Goal: Task Accomplishment & Management: Complete application form

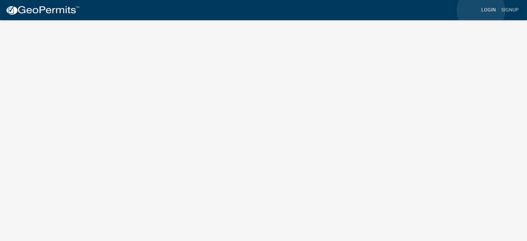
click at [481, 10] on link "Login" at bounding box center [489, 9] width 20 height 13
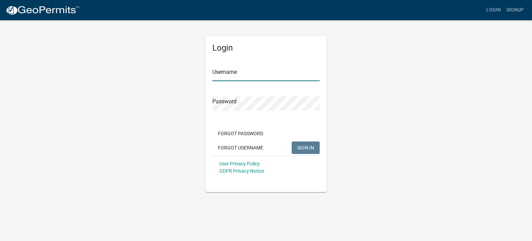
type input "JBarnhart"
click at [305, 152] on button "SIGN IN" at bounding box center [306, 147] width 28 height 12
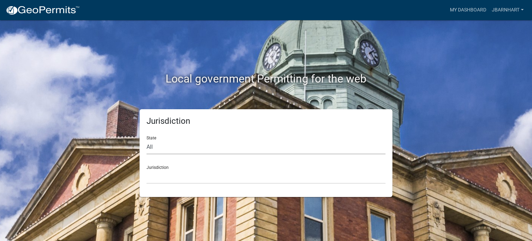
click at [268, 153] on select "All [US_STATE] [US_STATE] [US_STATE] [US_STATE] [US_STATE] [US_STATE] [US_STATE…" at bounding box center [266, 147] width 239 height 14
select select "[US_STATE]"
click at [147, 140] on select "All [US_STATE] [US_STATE] [US_STATE] [US_STATE] [US_STATE] [US_STATE] [US_STATE…" at bounding box center [266, 147] width 239 height 14
click at [237, 174] on select "City of [GEOGRAPHIC_DATA], [US_STATE] City of [GEOGRAPHIC_DATA], [US_STATE] Cit…" at bounding box center [266, 176] width 239 height 14
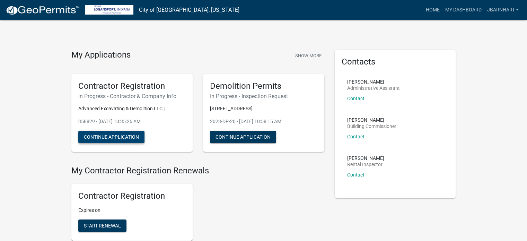
click at [137, 137] on button "Continue Application" at bounding box center [111, 137] width 66 height 12
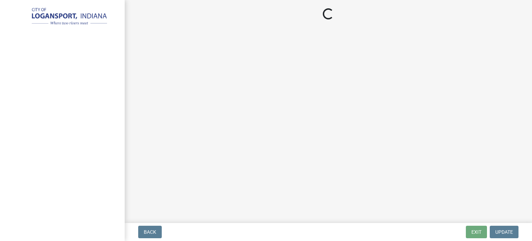
select select "OH"
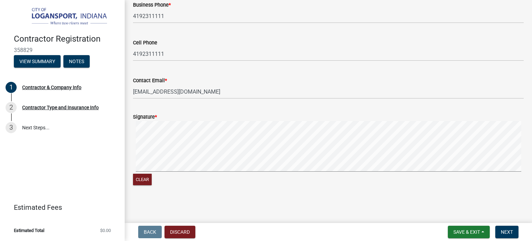
scroll to position [632, 0]
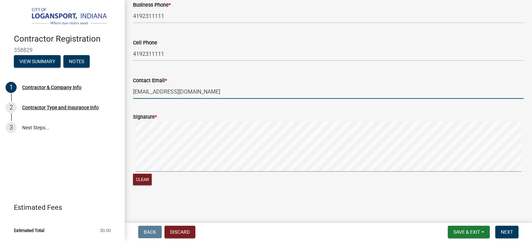
click at [165, 95] on input "[EMAIL_ADDRESS][DOMAIN_NAME]" at bounding box center [328, 92] width 391 height 14
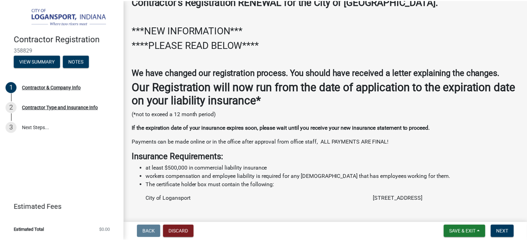
scroll to position [8, 0]
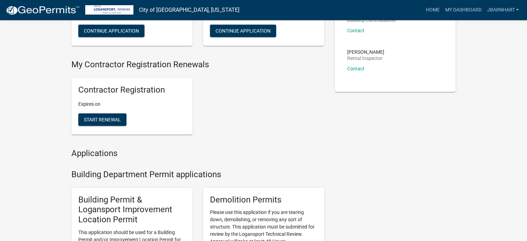
scroll to position [139, 0]
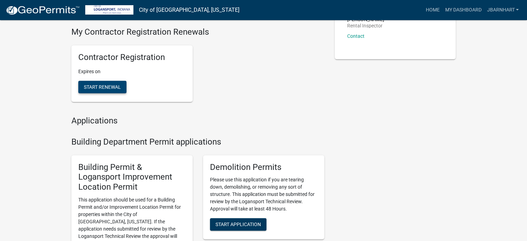
click at [119, 89] on span "Start Renewal" at bounding box center [102, 87] width 37 height 6
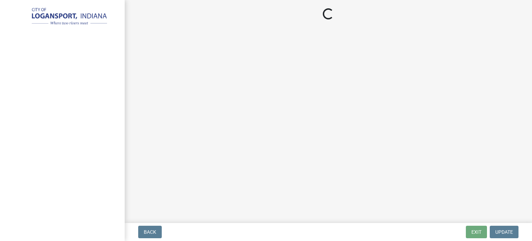
select select "OH"
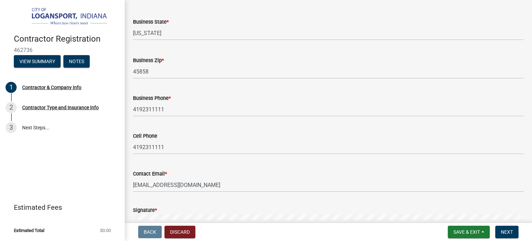
scroll to position [563, 0]
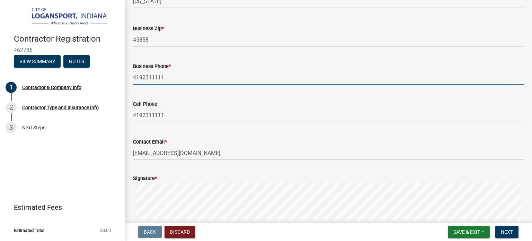
click at [176, 85] on input "4192311111" at bounding box center [328, 77] width 391 height 14
type input "4193084239"
type input "[PERSON_NAME]"
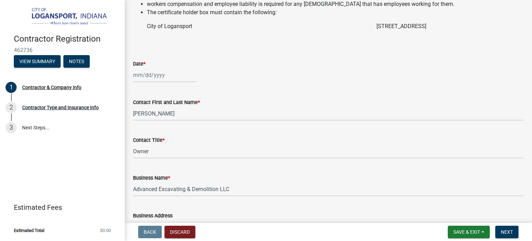
scroll to position [251, 0]
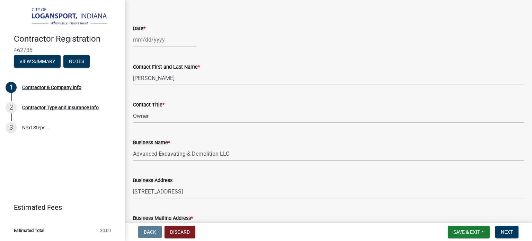
click at [139, 47] on div at bounding box center [164, 40] width 63 height 14
select select "8"
select select "2025"
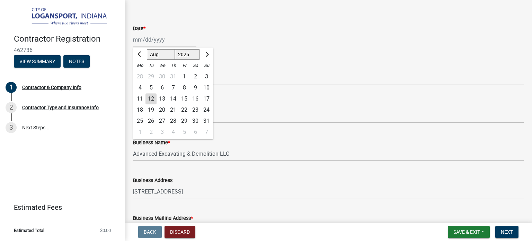
click at [150, 105] on div "12" at bounding box center [151, 99] width 11 height 11
type input "[DATE]"
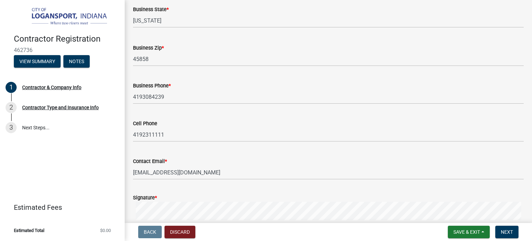
scroll to position [597, 0]
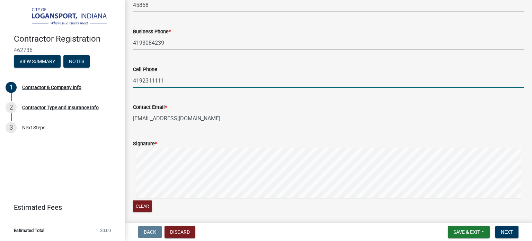
click at [163, 88] on input "4192311111" at bounding box center [328, 80] width 391 height 14
type input "4198906814"
click at [202, 93] on wm-data-entity-input "Cell Phone [PHONE_NUMBER]" at bounding box center [328, 74] width 391 height 38
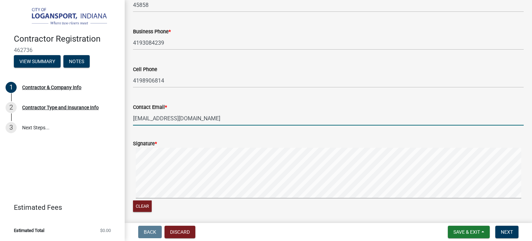
drag, startPoint x: 166, startPoint y: 128, endPoint x: 129, endPoint y: 130, distance: 36.5
click at [129, 125] on div "Contact Email * [EMAIL_ADDRESS][DOMAIN_NAME]" at bounding box center [328, 109] width 401 height 32
click at [233, 111] on div "Contact Email *" at bounding box center [328, 107] width 391 height 8
drag, startPoint x: 145, startPoint y: 127, endPoint x: 125, endPoint y: 129, distance: 20.2
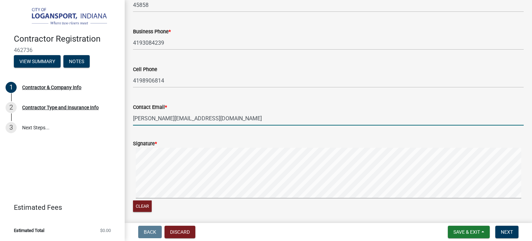
type input "[PERSON_NAME][EMAIL_ADDRESS][DOMAIN_NAME]"
click at [225, 111] on div "Contact Email *" at bounding box center [328, 107] width 391 height 8
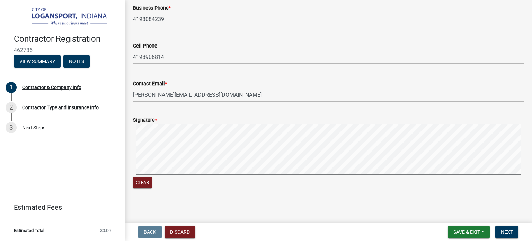
scroll to position [632, 0]
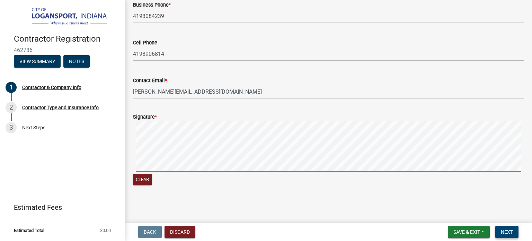
click at [516, 230] on button "Next" at bounding box center [507, 232] width 23 height 12
click at [148, 183] on button "Clear" at bounding box center [142, 179] width 19 height 11
click at [509, 230] on span "Next" at bounding box center [507, 232] width 12 height 6
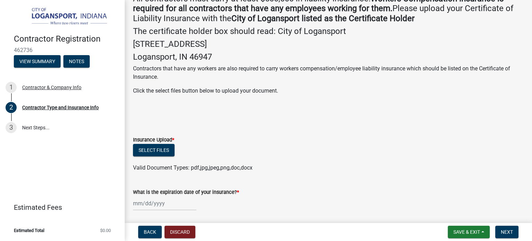
scroll to position [76, 0]
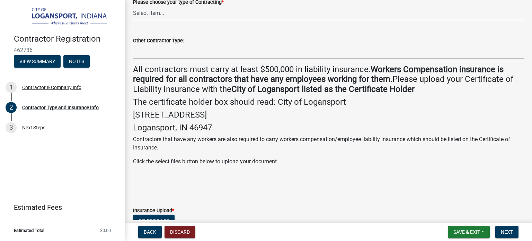
drag, startPoint x: 276, startPoint y: 99, endPoint x: 358, endPoint y: 126, distance: 86.5
click at [358, 126] on div "All contractors must carry at least $500,000 in liability insurance. Workers Co…" at bounding box center [328, 128] width 391 height 128
copy div "City of Logansport [STREET_ADDRESS]"
click at [475, 230] on span "Save & Exit" at bounding box center [467, 232] width 27 height 6
click at [468, 212] on button "Save & Exit" at bounding box center [462, 214] width 55 height 17
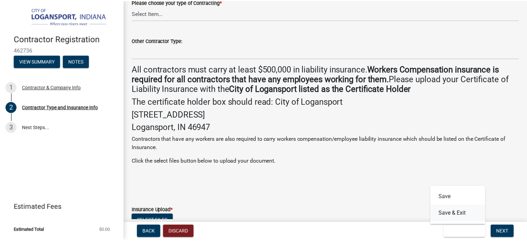
scroll to position [0, 0]
